Goal: Task Accomplishment & Management: Use online tool/utility

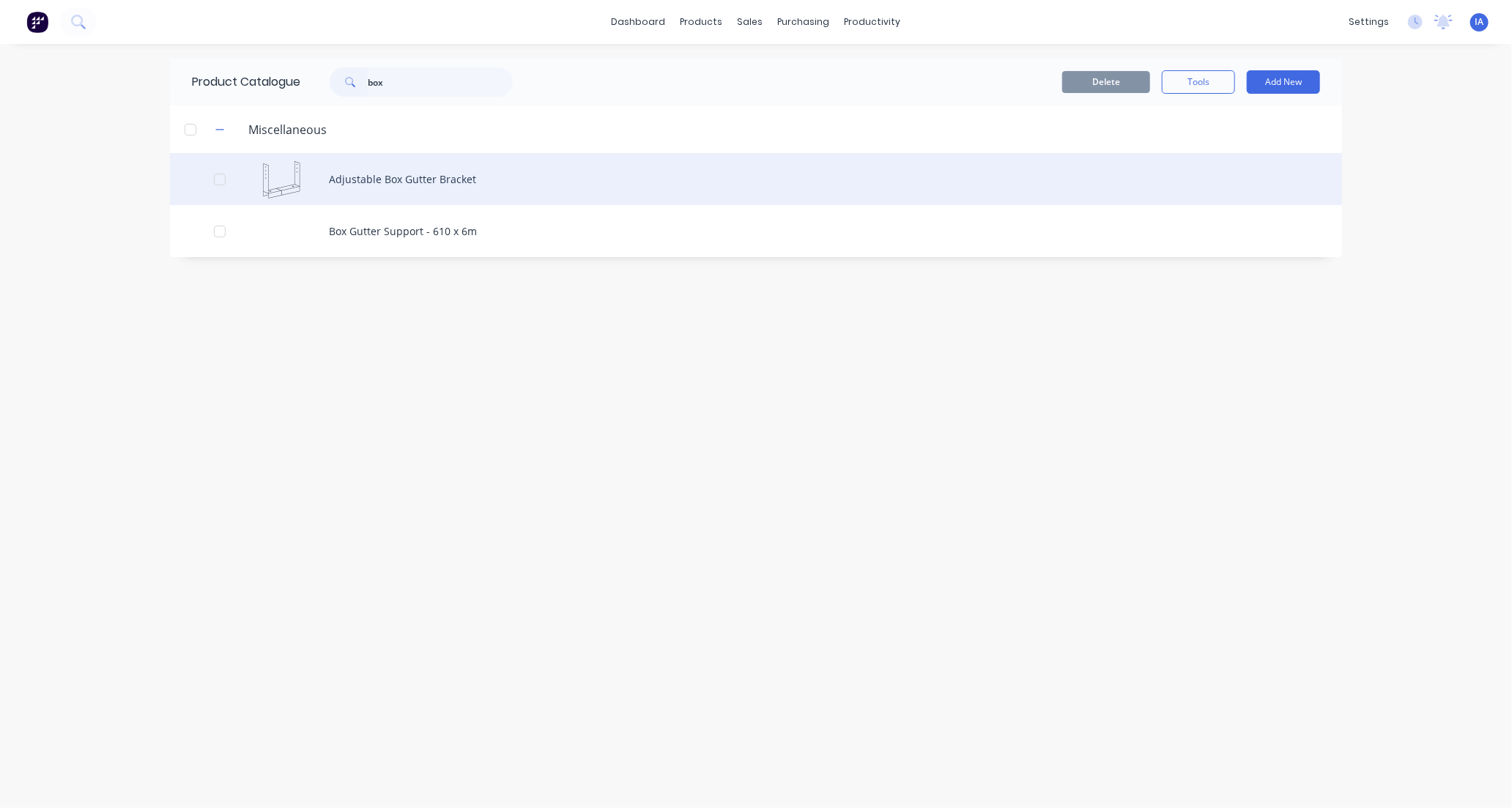
type input "box"
click at [555, 186] on div "Adjustable Box Gutter Bracket" at bounding box center [755, 179] width 1172 height 52
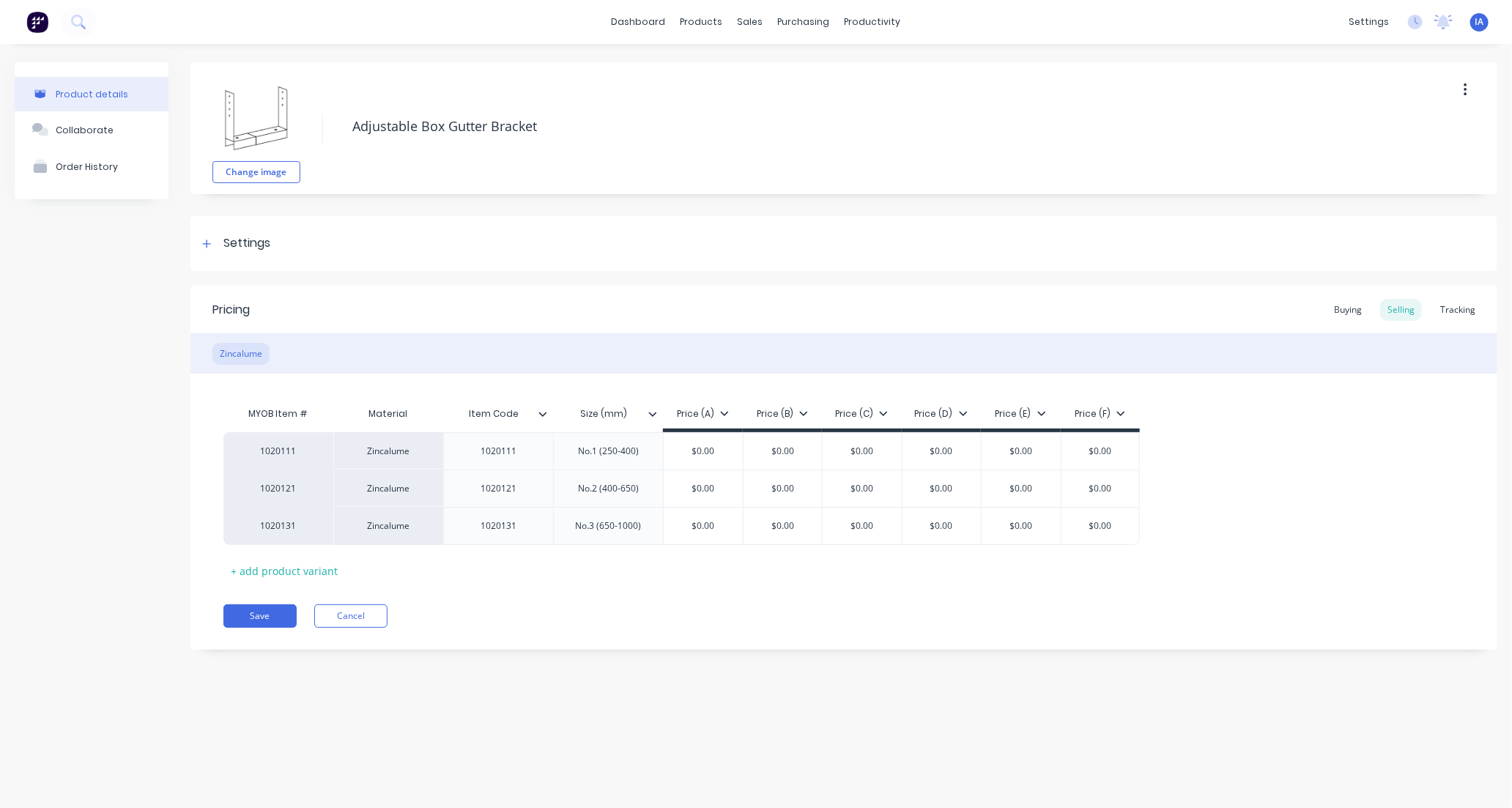
type textarea "x"
click at [1463, 309] on div "Tracking" at bounding box center [1457, 310] width 49 height 22
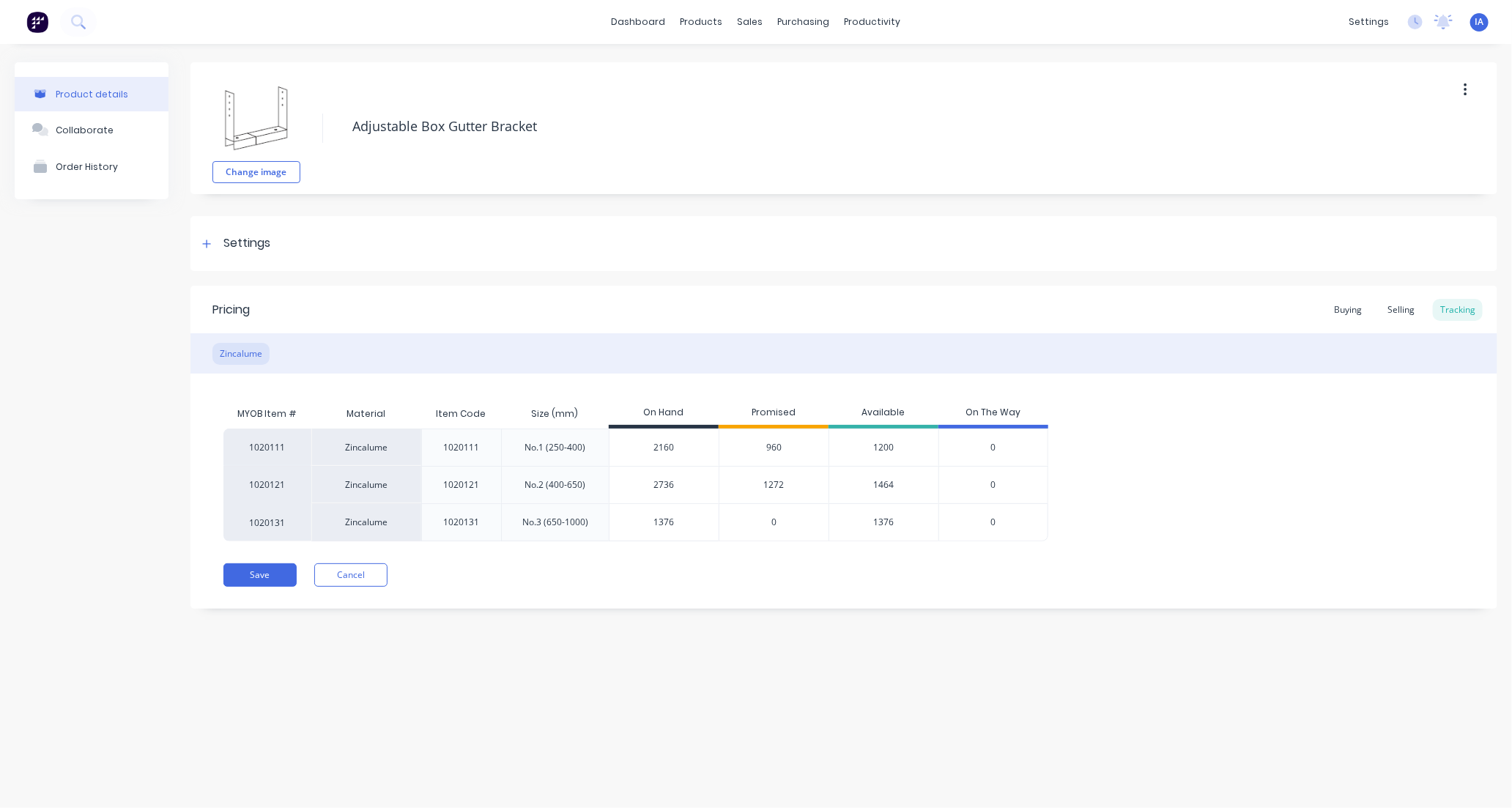
click at [648, 524] on input "1376" at bounding box center [663, 522] width 109 height 13
type input "376"
type textarea "x"
type input "6"
type textarea "x"
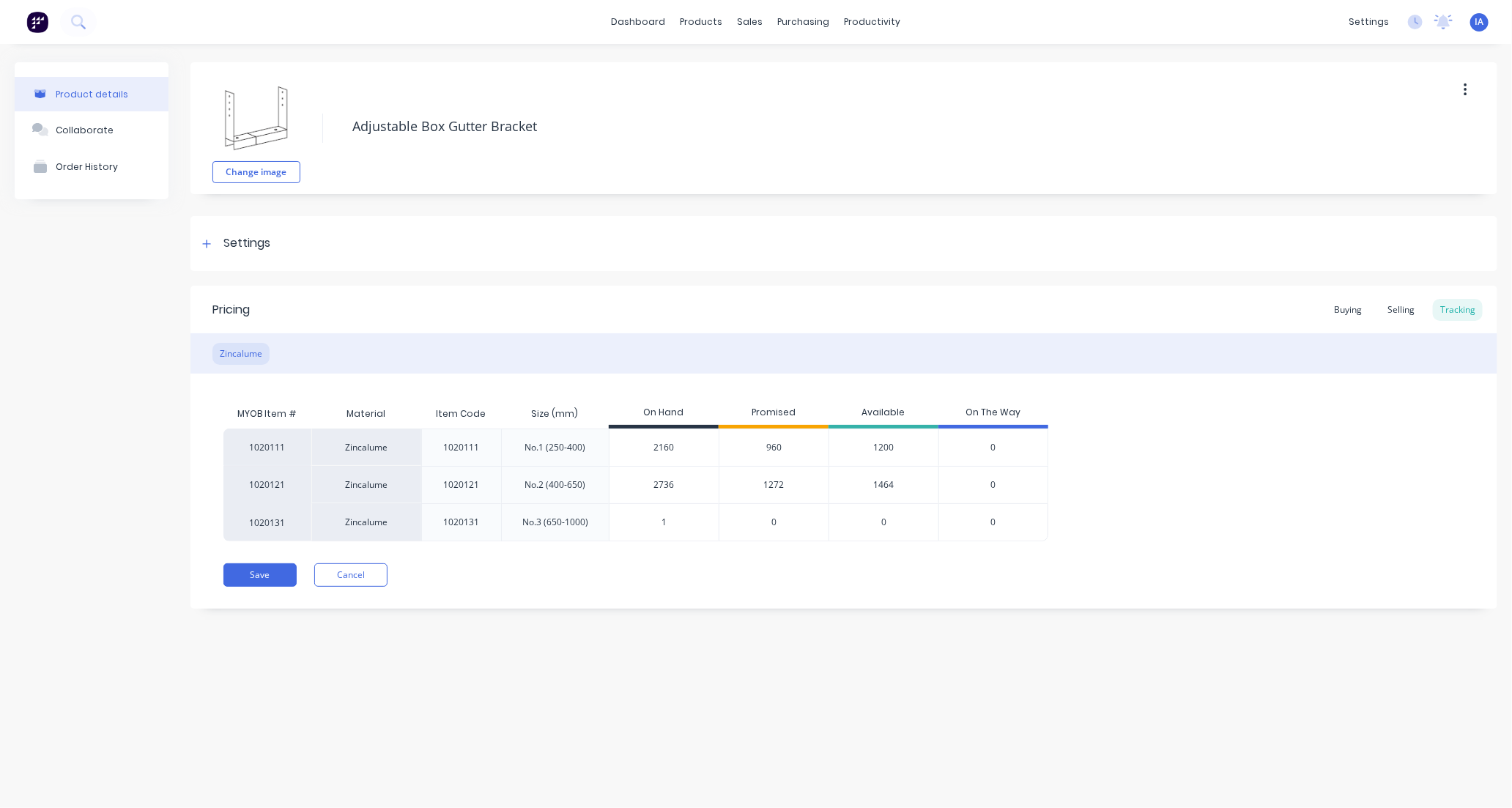
type input "14"
type textarea "x"
type input "144"
type textarea "x"
type input "1440"
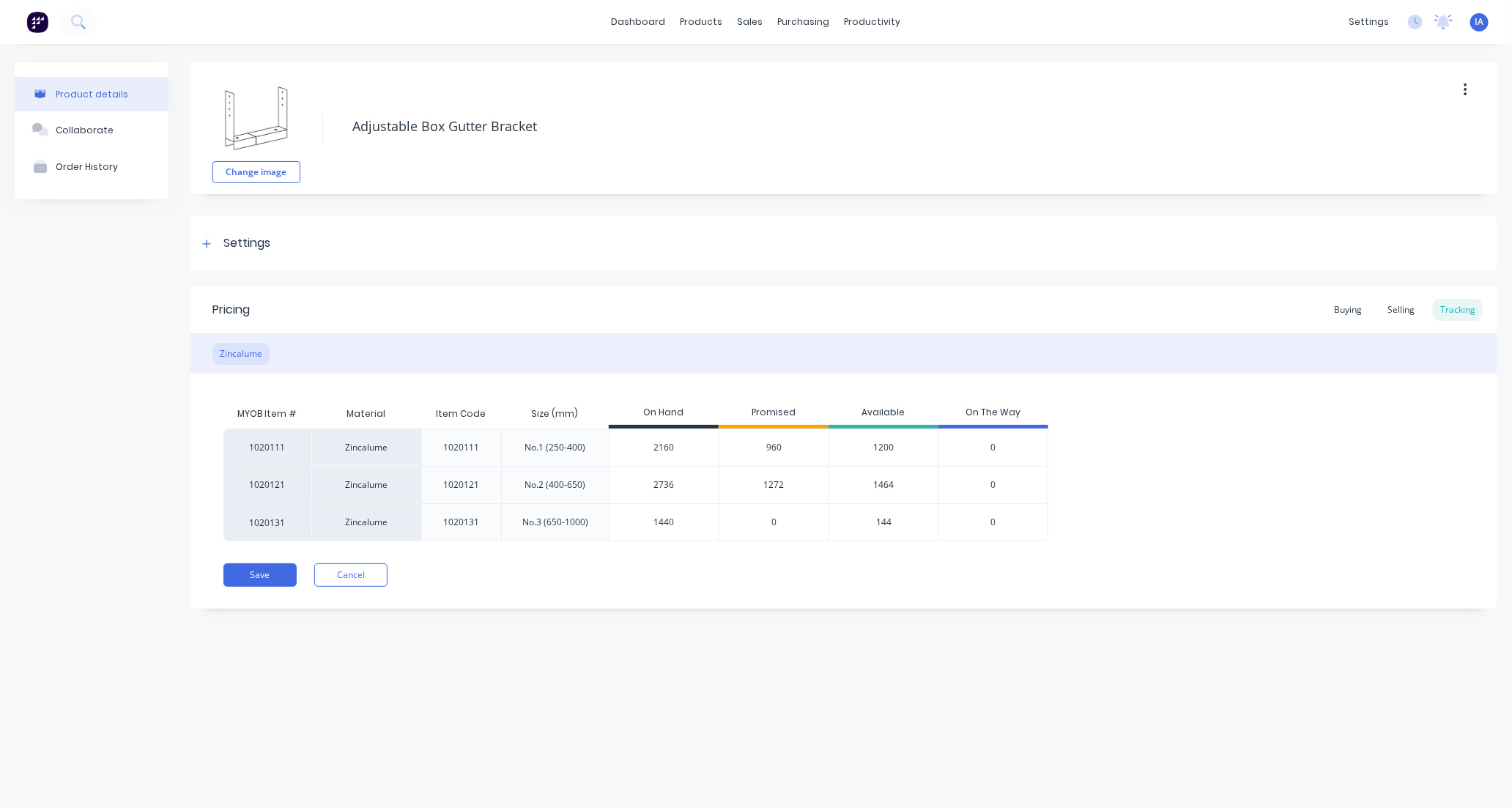
type textarea "x"
click at [881, 702] on div "Product details Collaborate Order History Change image Adjustable Box Gutter Br…" at bounding box center [756, 411] width 1512 height 735
click at [656, 523] on input "1440" at bounding box center [663, 522] width 109 height 13
type input "1"
type textarea "x"
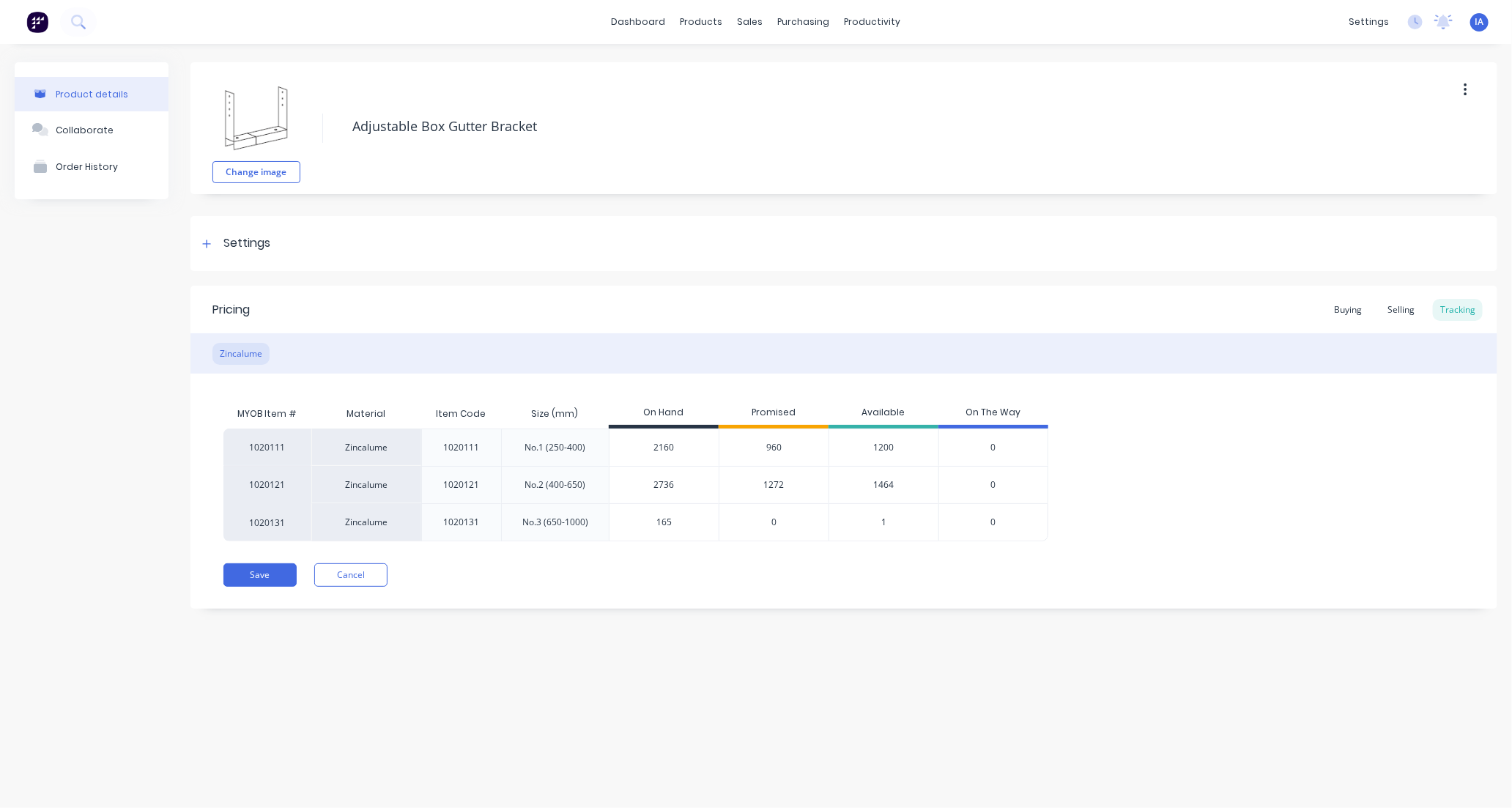
type input "1656"
type textarea "x"
type input "1656"
click at [875, 693] on div "Product details Collaborate Order History Change image Adjustable Box Gutter Br…" at bounding box center [756, 411] width 1512 height 735
click at [254, 569] on button "Save" at bounding box center [260, 576] width 73 height 24
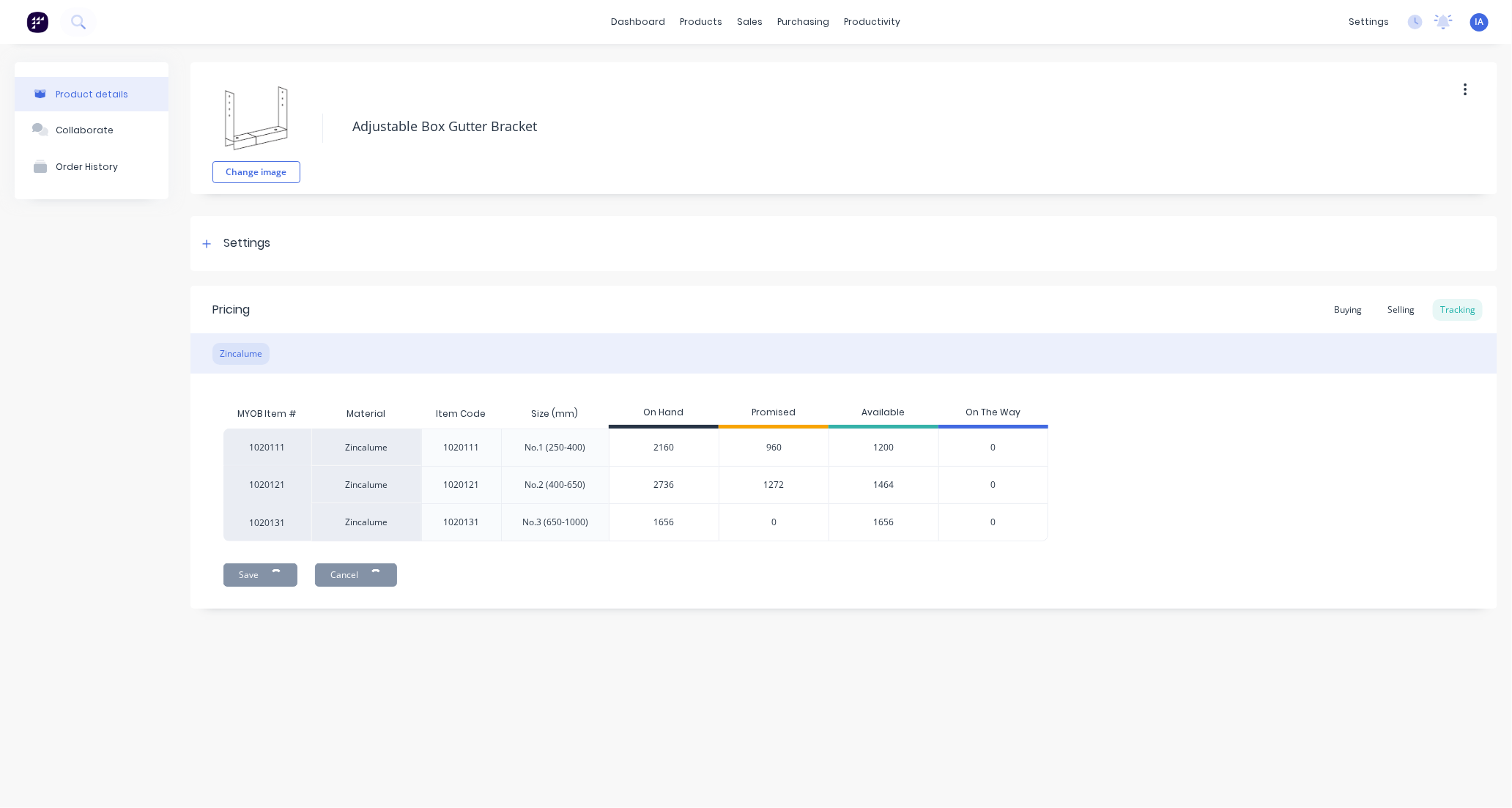
type textarea "x"
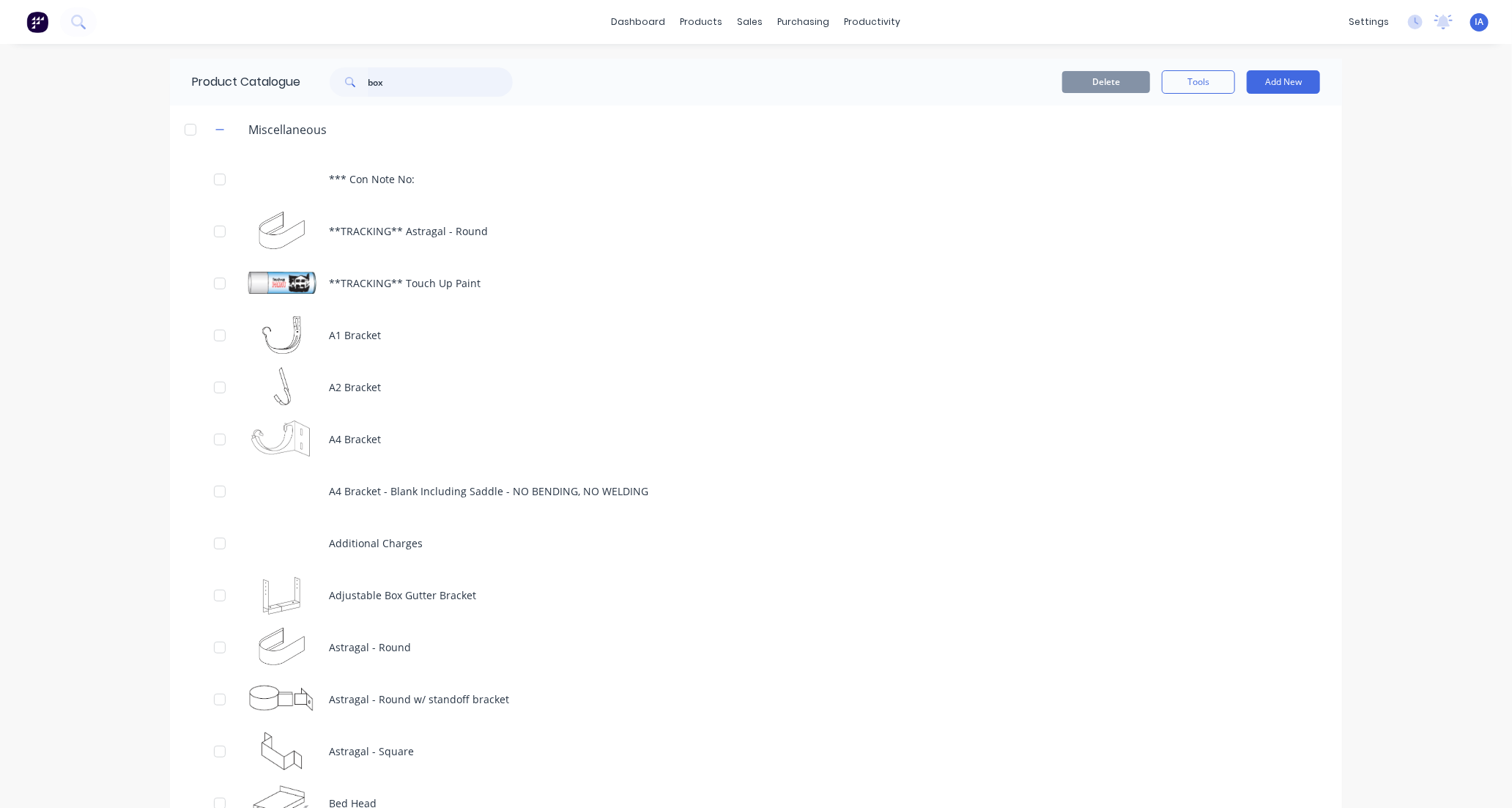
click at [397, 75] on input "box" at bounding box center [440, 82] width 145 height 29
type input "b"
